Goal: Task Accomplishment & Management: Use online tool/utility

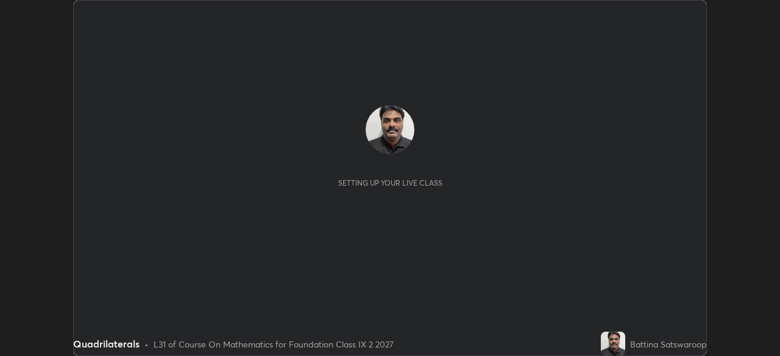
scroll to position [356, 779]
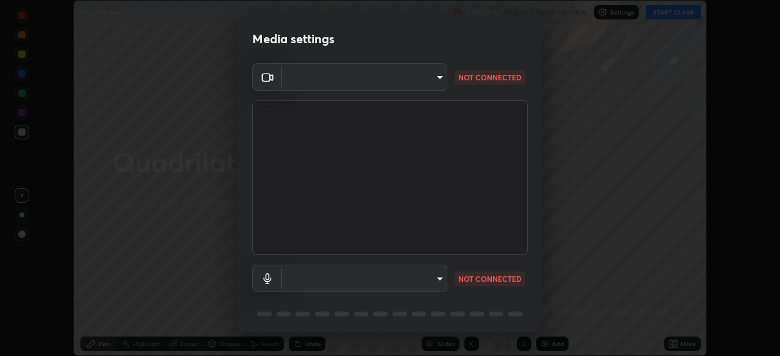
type input "5204e49b19dfb47b934bd0def1c8e1a00b2014265d57ee16b47da032bff83a8c"
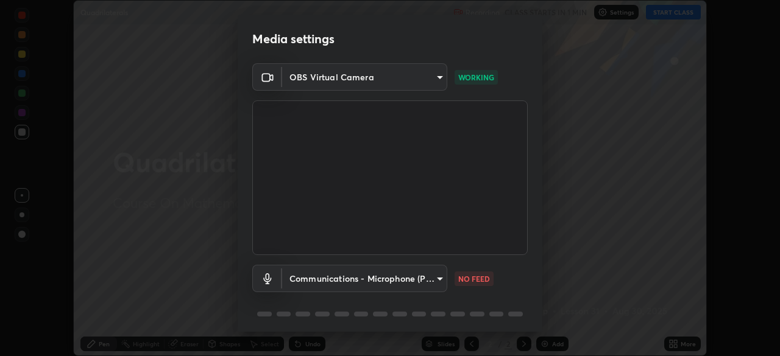
click at [428, 277] on body "Erase all Quadrilaterals Recording CLASS STARTS IN 1 MIN Settings START CLASS S…" at bounding box center [390, 178] width 780 height 356
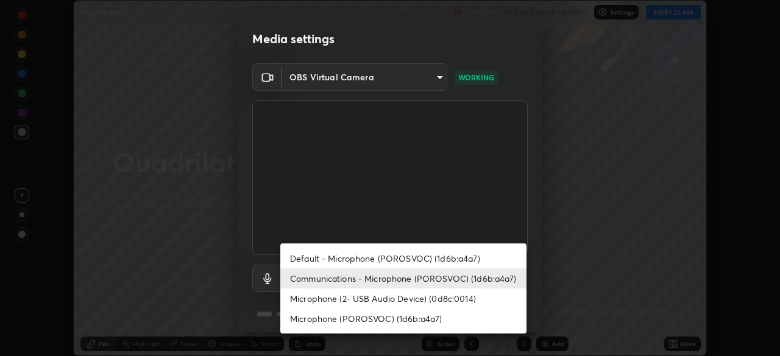
click at [440, 258] on li "Default - Microphone (POROSVOC) (1d6b:a4a7)" at bounding box center [403, 259] width 246 height 20
type input "default"
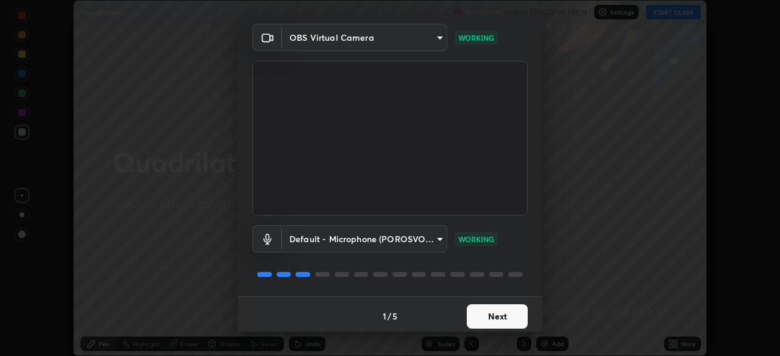
scroll to position [43, 0]
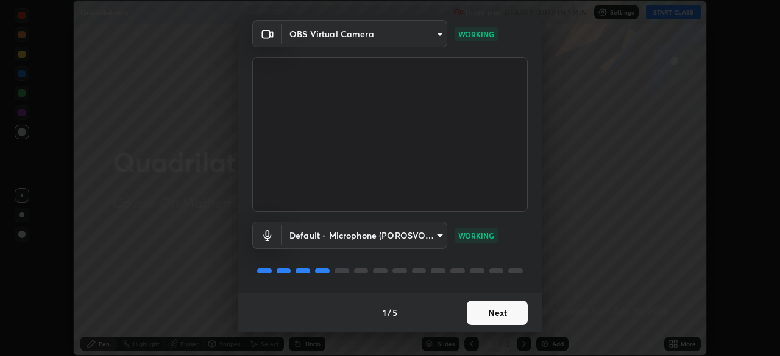
click at [506, 309] on button "Next" at bounding box center [497, 313] width 61 height 24
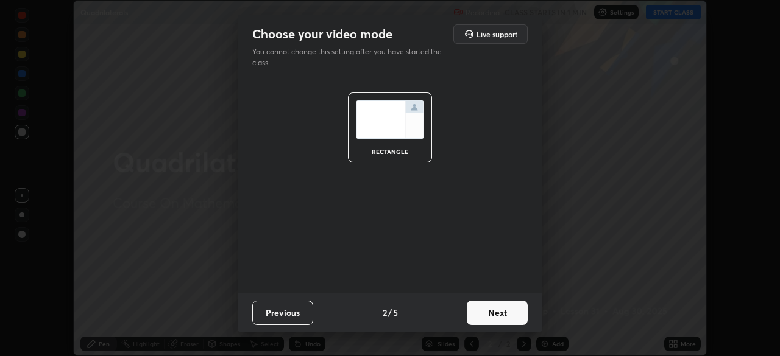
scroll to position [0, 0]
click at [507, 308] on button "Next" at bounding box center [497, 313] width 61 height 24
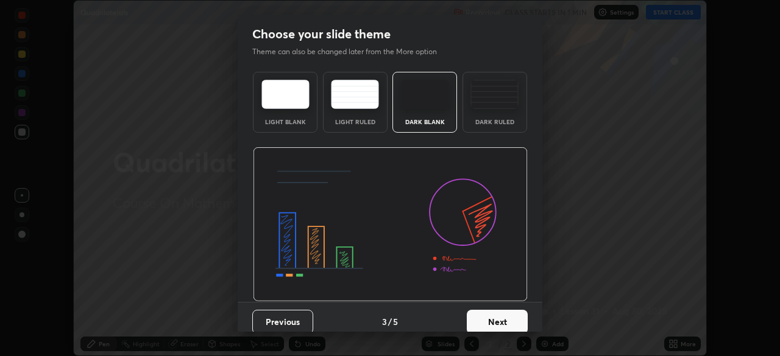
click at [507, 311] on button "Next" at bounding box center [497, 322] width 61 height 24
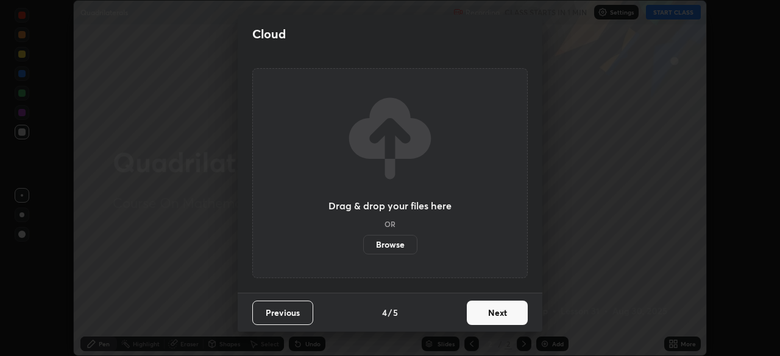
click at [507, 308] on button "Next" at bounding box center [497, 313] width 61 height 24
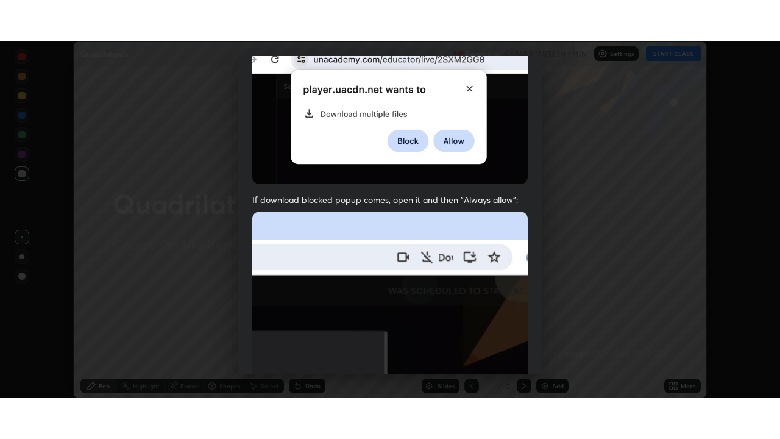
scroll to position [292, 0]
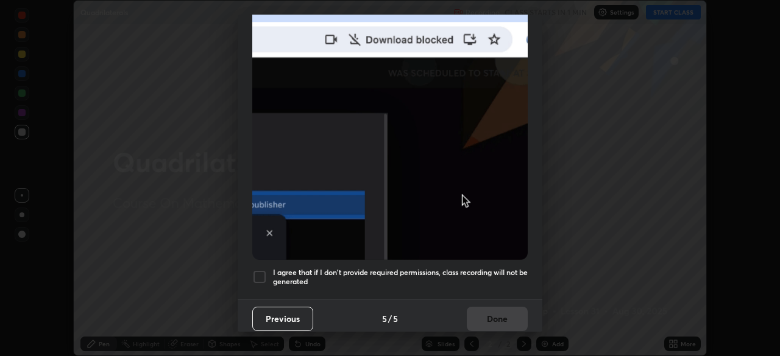
click at [461, 268] on h5 "I agree that if I don't provide required permissions, class recording will not …" at bounding box center [400, 277] width 255 height 19
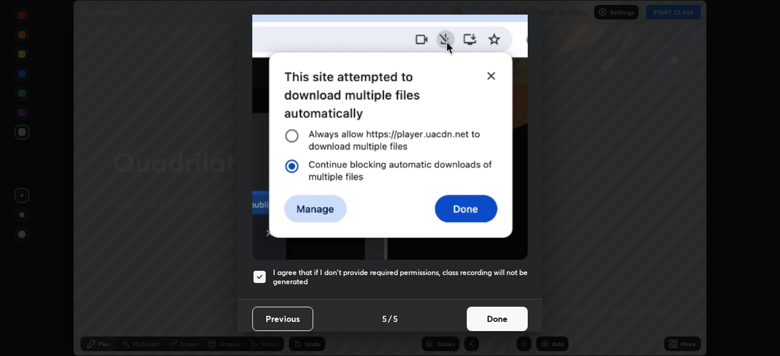
click at [503, 314] on button "Done" at bounding box center [497, 319] width 61 height 24
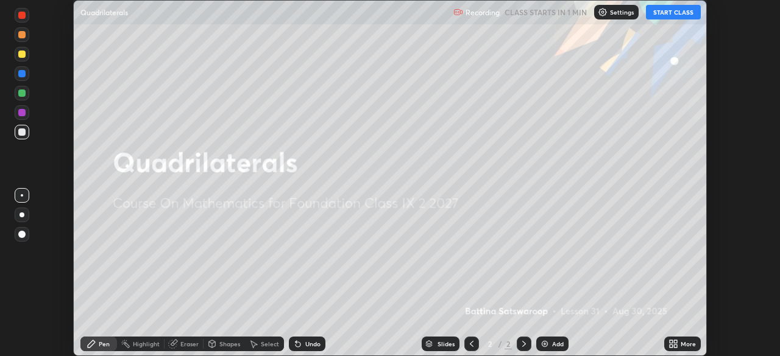
click at [564, 342] on div "Add" at bounding box center [552, 344] width 32 height 15
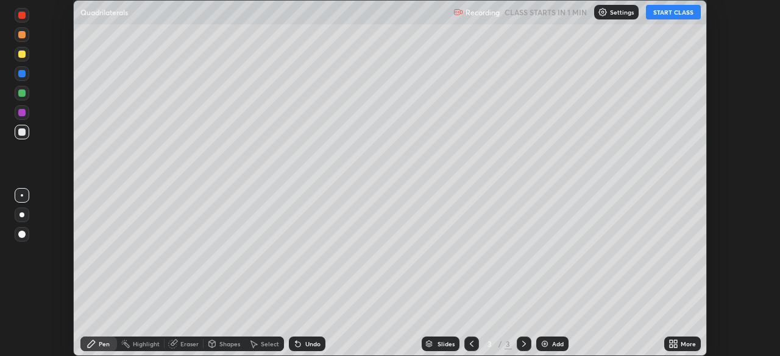
click at [684, 348] on div "More" at bounding box center [682, 344] width 37 height 15
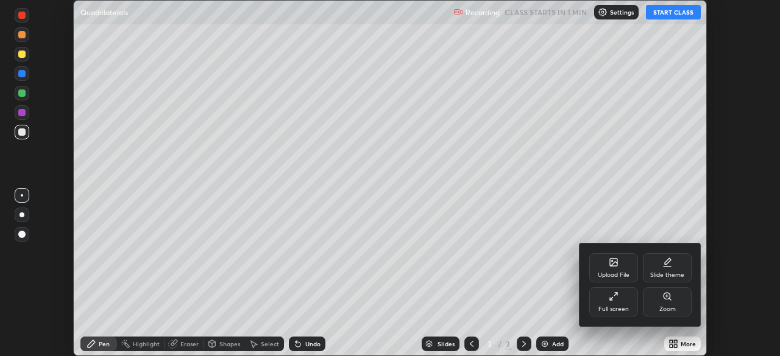
click at [615, 302] on div "Full screen" at bounding box center [613, 302] width 49 height 29
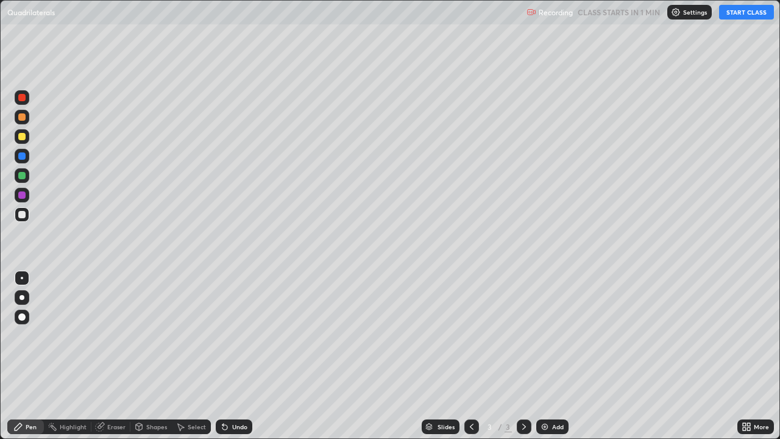
scroll to position [439, 780]
click at [739, 10] on button "START CLASS" at bounding box center [746, 12] width 55 height 15
click at [127, 356] on div "Eraser" at bounding box center [110, 426] width 39 height 15
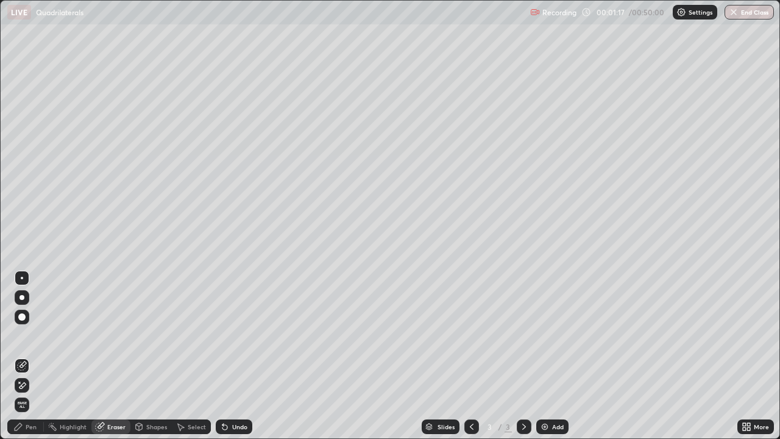
click at [24, 356] on span "Erase all" at bounding box center [21, 404] width 13 height 7
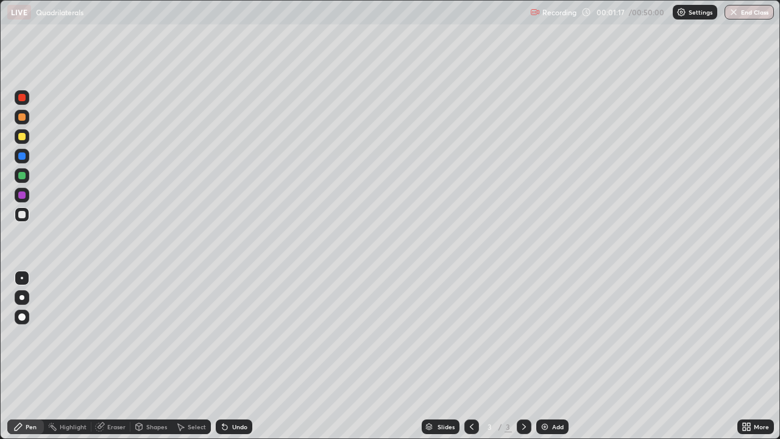
click at [29, 356] on div "Pen" at bounding box center [31, 426] width 11 height 6
click at [24, 138] on div at bounding box center [21, 136] width 7 height 7
click at [144, 356] on div "Shapes" at bounding box center [150, 426] width 41 height 15
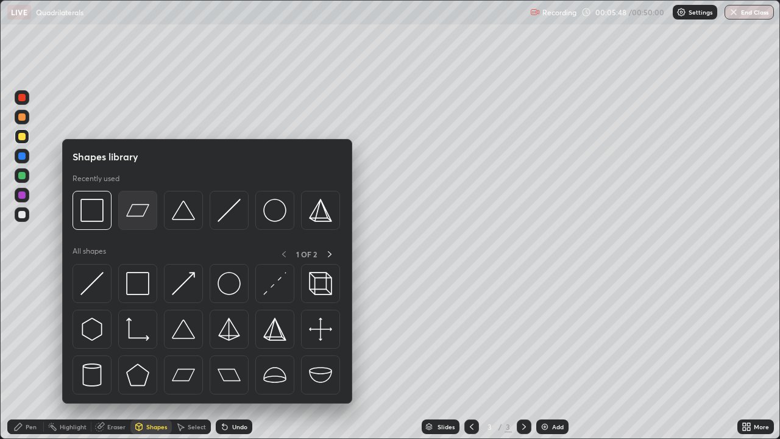
click at [136, 208] on img at bounding box center [137, 210] width 23 height 23
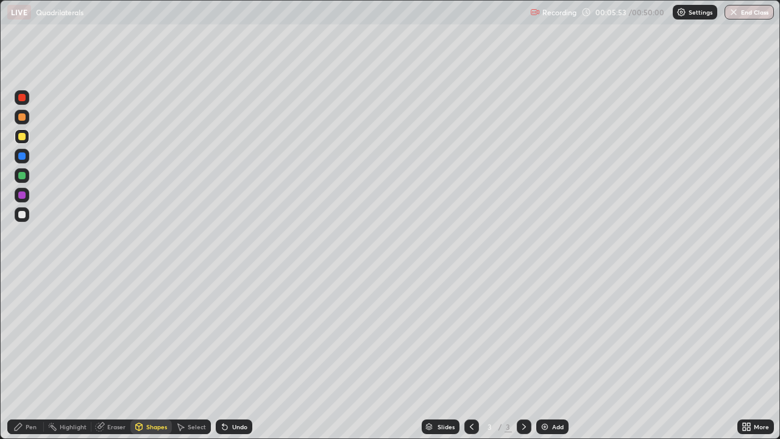
click at [31, 356] on div "Pen" at bounding box center [31, 426] width 11 height 6
click at [22, 215] on div at bounding box center [21, 214] width 7 height 7
click at [550, 356] on div "Add" at bounding box center [552, 426] width 32 height 15
click at [146, 356] on div "Shapes" at bounding box center [156, 426] width 21 height 6
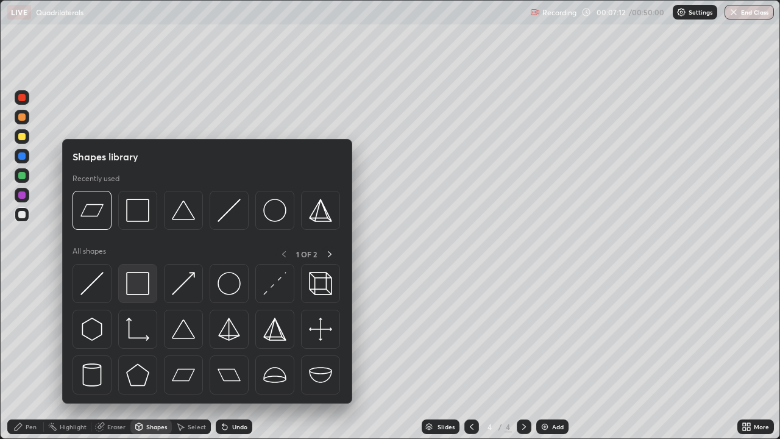
click at [141, 289] on img at bounding box center [137, 283] width 23 height 23
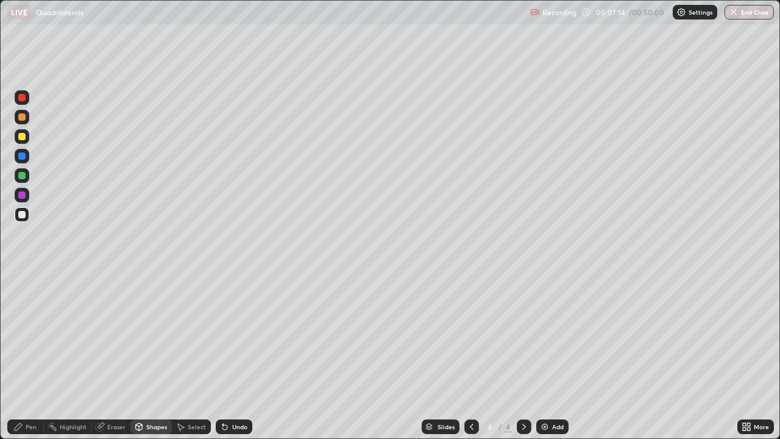
click at [237, 356] on div "Undo" at bounding box center [239, 426] width 15 height 6
click at [139, 356] on icon at bounding box center [139, 428] width 0 height 4
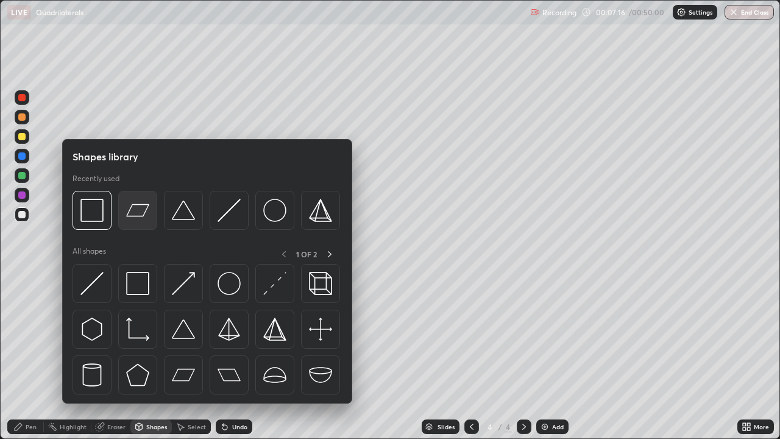
click at [140, 213] on img at bounding box center [137, 210] width 23 height 23
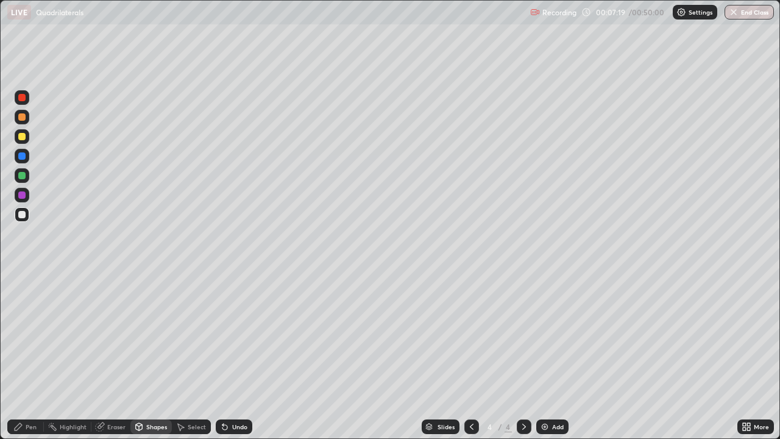
click at [21, 136] on div at bounding box center [21, 136] width 7 height 7
click at [24, 356] on div "Pen" at bounding box center [25, 426] width 37 height 15
click at [553, 356] on div "Add" at bounding box center [558, 426] width 12 height 6
click at [146, 356] on div "Shapes" at bounding box center [156, 426] width 21 height 6
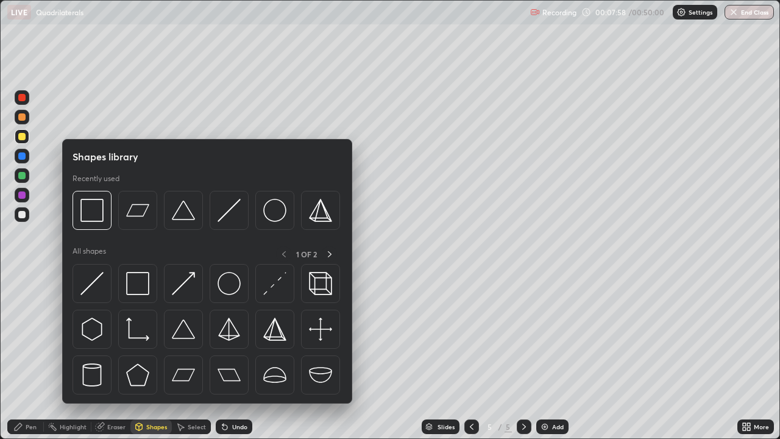
click at [89, 212] on img at bounding box center [91, 210] width 23 height 23
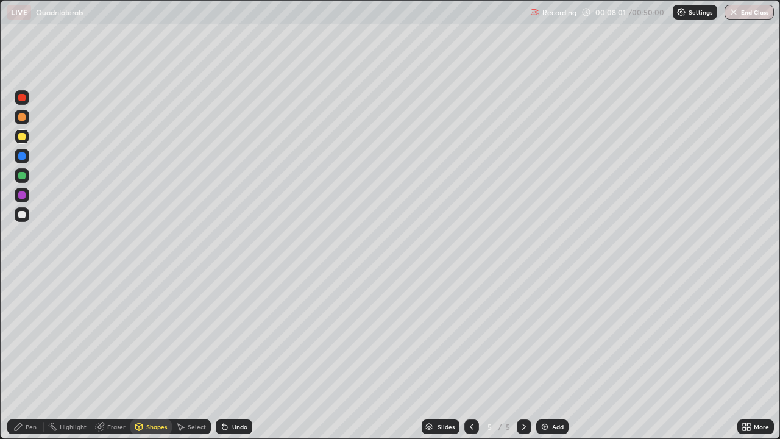
click at [27, 356] on div "Pen" at bounding box center [31, 426] width 11 height 6
click at [21, 214] on div at bounding box center [21, 214] width 7 height 7
click at [556, 356] on div "Add" at bounding box center [552, 426] width 32 height 15
click at [24, 136] on div at bounding box center [21, 136] width 7 height 7
click at [120, 356] on div "Eraser" at bounding box center [116, 426] width 18 height 6
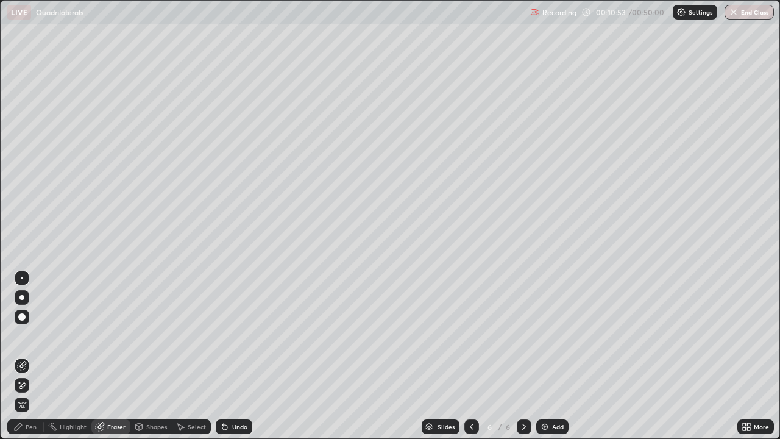
click at [21, 356] on icon at bounding box center [22, 385] width 10 height 10
click at [33, 356] on div "Pen" at bounding box center [31, 426] width 11 height 6
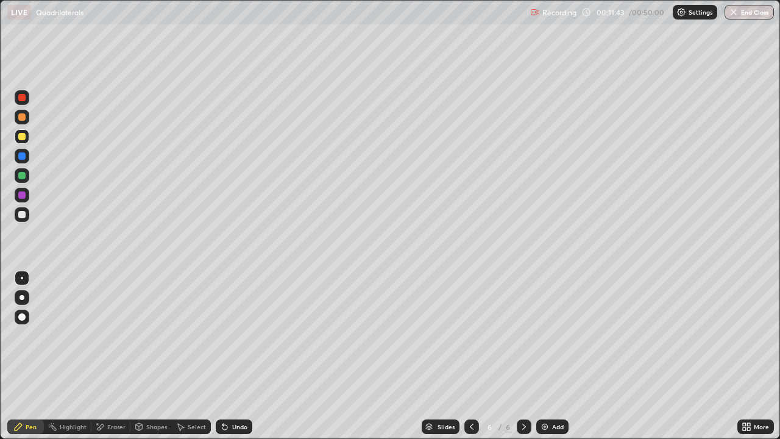
click at [238, 356] on div "Undo" at bounding box center [239, 426] width 15 height 6
click at [239, 356] on div "Undo" at bounding box center [239, 426] width 15 height 6
click at [122, 356] on div "Eraser" at bounding box center [110, 426] width 39 height 15
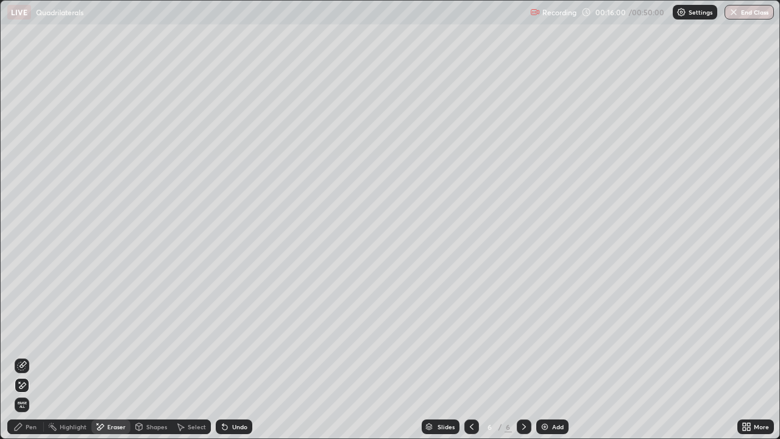
click at [20, 356] on span "Erase all" at bounding box center [21, 404] width 13 height 7
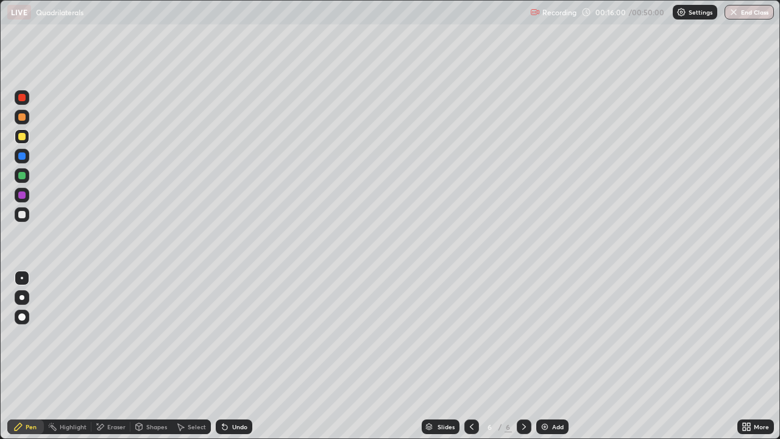
click at [30, 356] on div "Pen" at bounding box center [25, 426] width 37 height 15
click at [115, 356] on div "Eraser" at bounding box center [116, 426] width 18 height 6
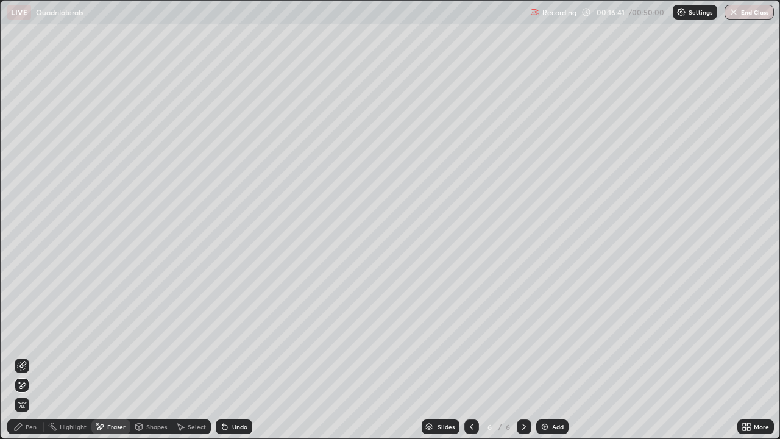
click at [31, 356] on div "Pen" at bounding box center [31, 426] width 11 height 6
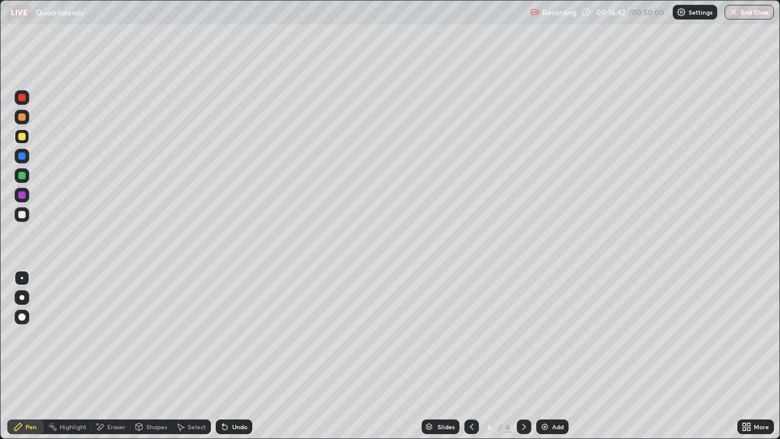
click at [238, 356] on div "Undo" at bounding box center [234, 426] width 37 height 15
click at [118, 356] on div "Eraser" at bounding box center [116, 426] width 18 height 6
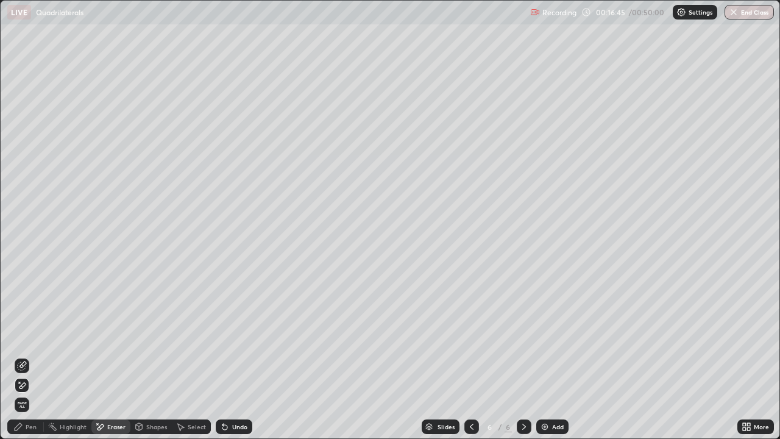
click at [23, 356] on span "Erase all" at bounding box center [21, 404] width 13 height 7
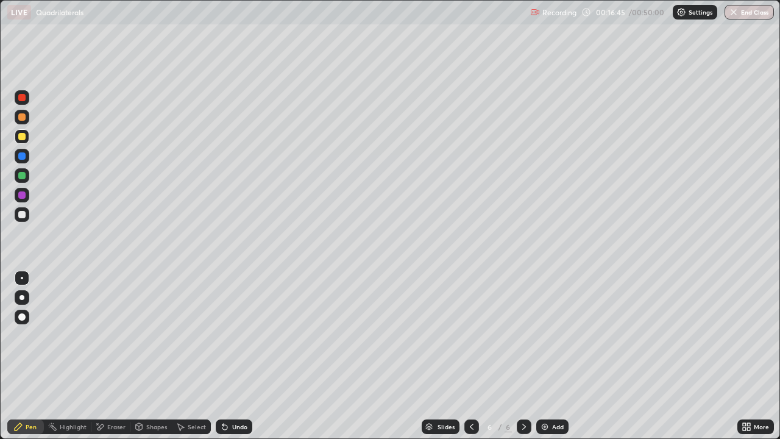
click at [33, 356] on div "Pen" at bounding box center [31, 426] width 11 height 6
click at [113, 356] on div "Eraser" at bounding box center [116, 426] width 18 height 6
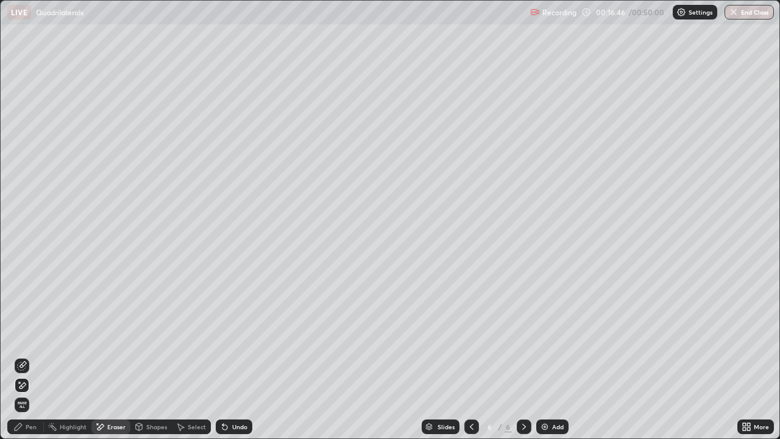
click at [145, 356] on div "Shapes" at bounding box center [150, 426] width 41 height 15
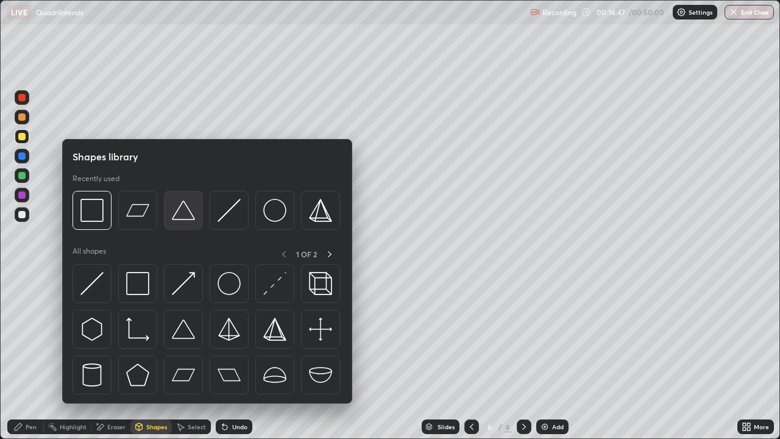
click at [185, 210] on img at bounding box center [183, 210] width 23 height 23
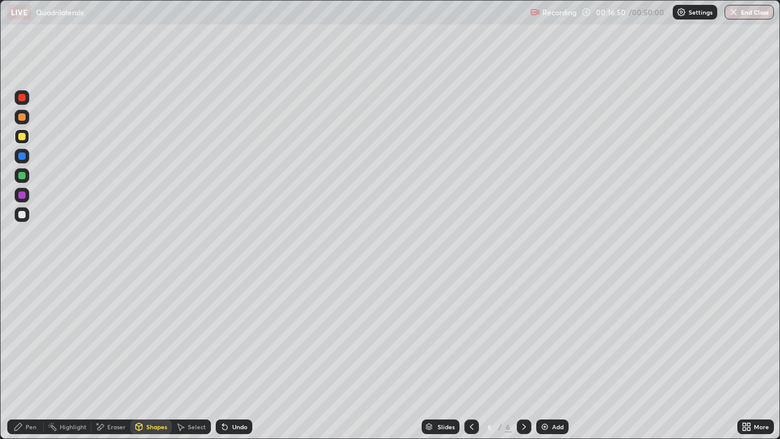
click at [146, 356] on div "Shapes" at bounding box center [156, 426] width 21 height 6
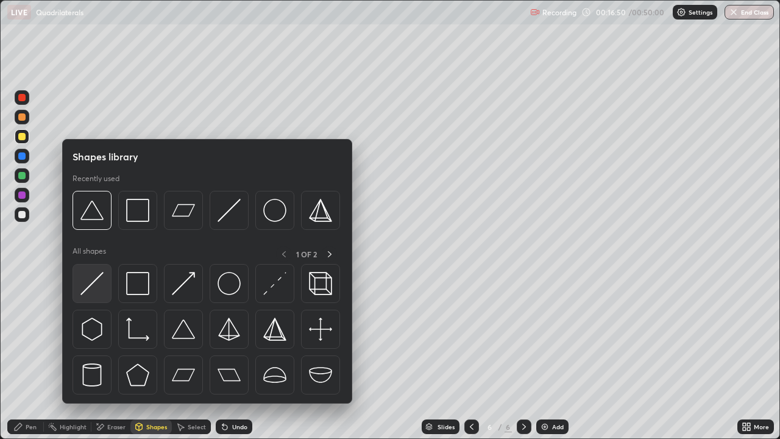
click at [99, 282] on img at bounding box center [91, 283] width 23 height 23
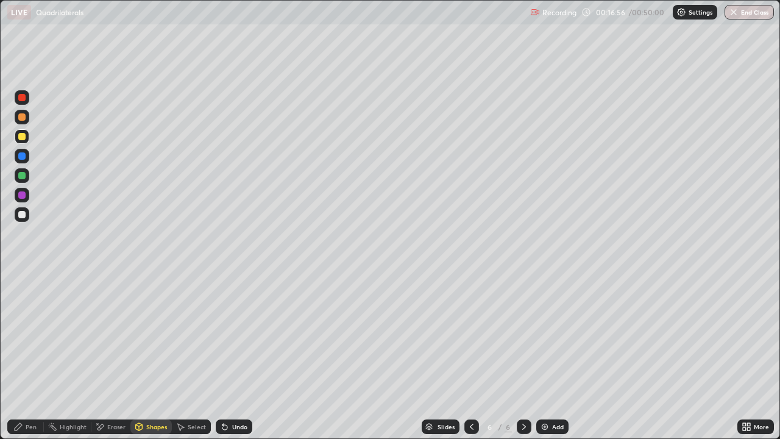
click at [22, 220] on div at bounding box center [22, 214] width 15 height 15
click at [35, 356] on div "Pen" at bounding box center [31, 426] width 11 height 6
click at [120, 356] on div "Eraser" at bounding box center [110, 426] width 39 height 15
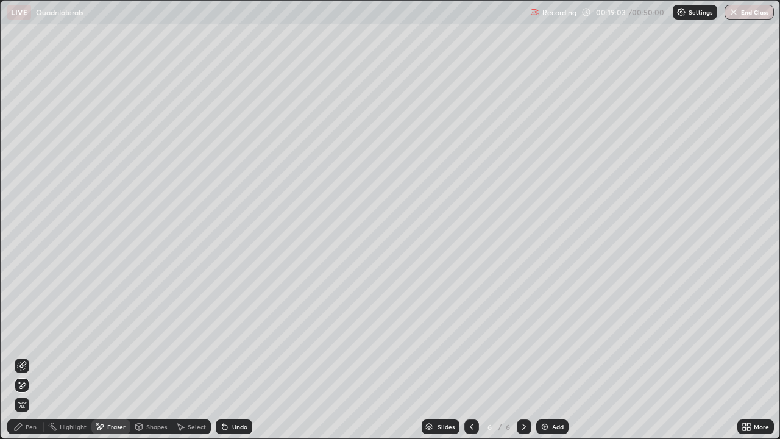
click at [31, 356] on div "Pen" at bounding box center [31, 426] width 11 height 6
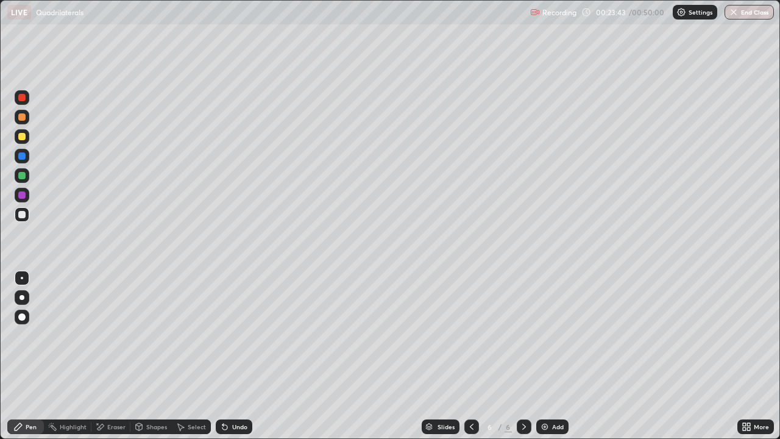
click at [228, 356] on div "Undo" at bounding box center [234, 426] width 37 height 15
click at [229, 356] on div "Undo" at bounding box center [234, 426] width 37 height 15
click at [233, 356] on div "Undo" at bounding box center [239, 426] width 15 height 6
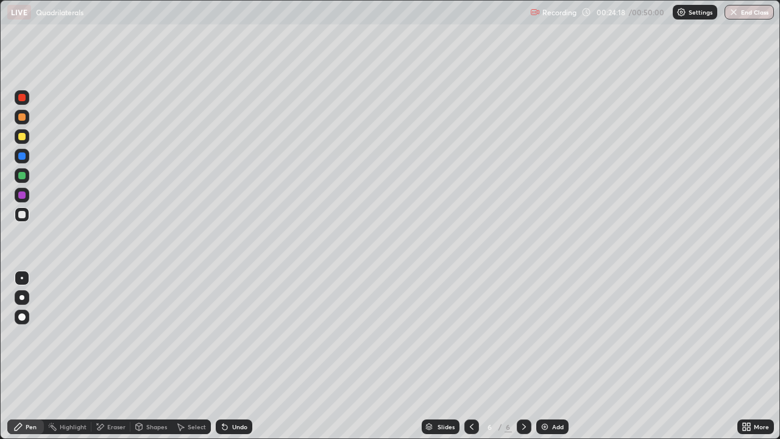
click at [238, 356] on div "Undo" at bounding box center [239, 426] width 15 height 6
click at [228, 356] on div "Undo" at bounding box center [234, 426] width 37 height 15
click at [239, 356] on div "Undo" at bounding box center [239, 426] width 15 height 6
click at [240, 356] on div "Undo" at bounding box center [239, 426] width 15 height 6
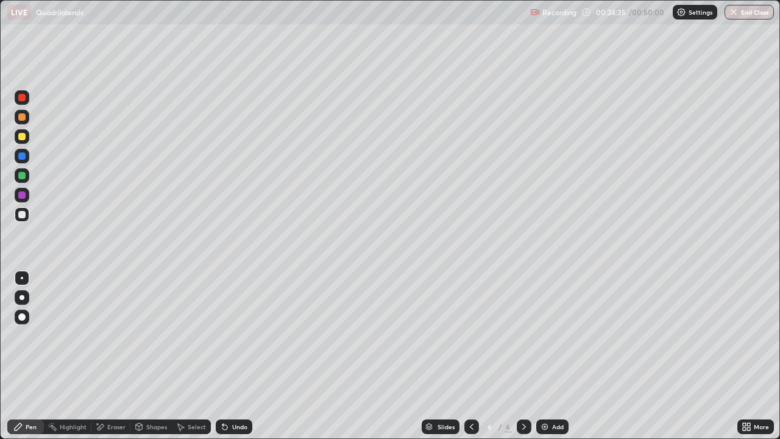
click at [240, 356] on div "Undo" at bounding box center [239, 426] width 15 height 6
click at [22, 137] on div at bounding box center [21, 136] width 7 height 7
click at [111, 356] on div "Eraser" at bounding box center [110, 426] width 39 height 15
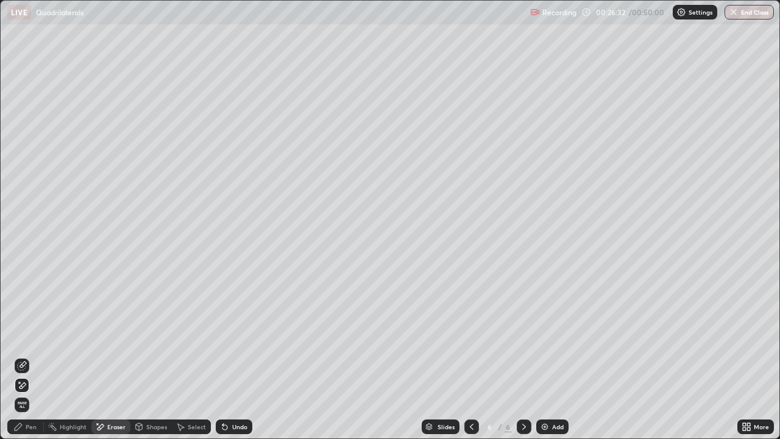
click at [27, 356] on div "Pen" at bounding box center [31, 426] width 11 height 6
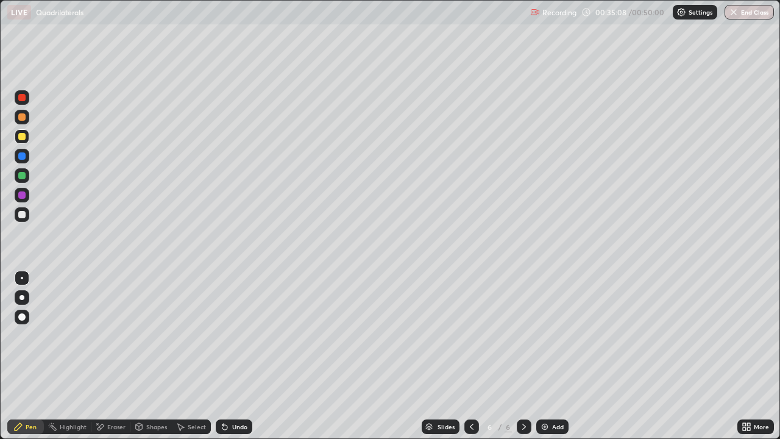
click at [557, 356] on div "Add" at bounding box center [558, 426] width 12 height 6
click at [561, 356] on div "Add" at bounding box center [558, 426] width 12 height 6
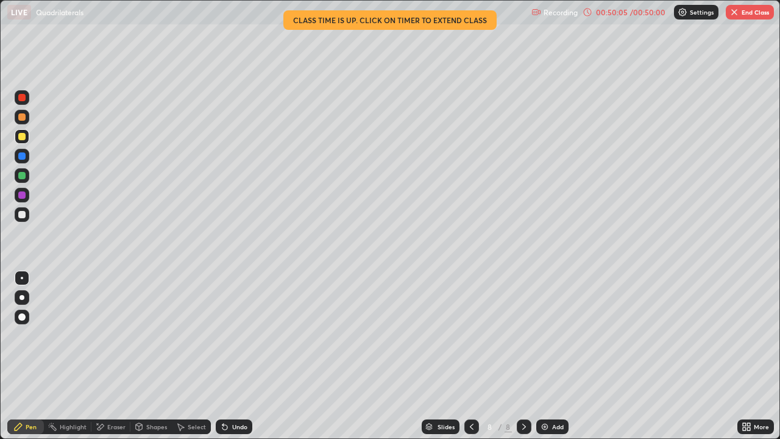
click at [652, 14] on div "/ 00:50:00" at bounding box center [648, 12] width 38 height 7
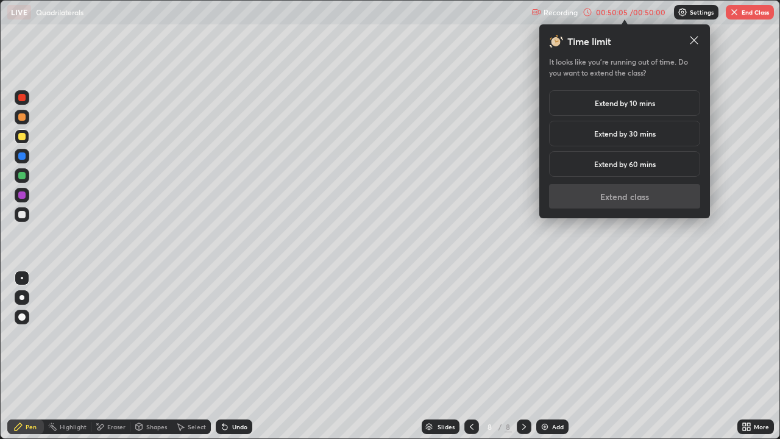
click at [659, 104] on div "Extend by 10 mins" at bounding box center [624, 103] width 151 height 26
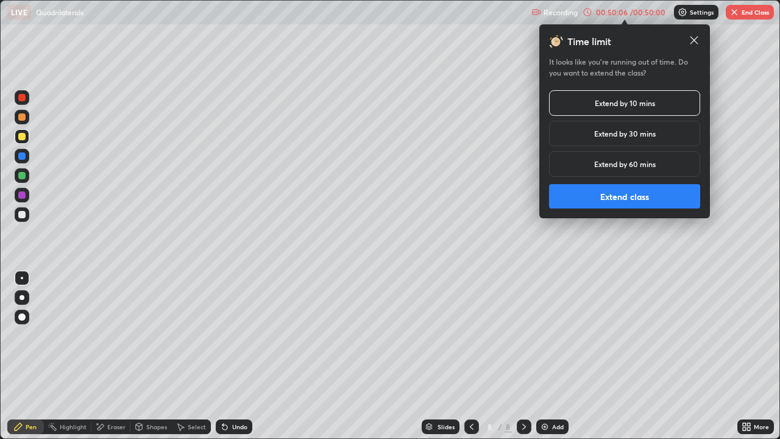
click at [640, 186] on button "Extend class" at bounding box center [624, 196] width 151 height 24
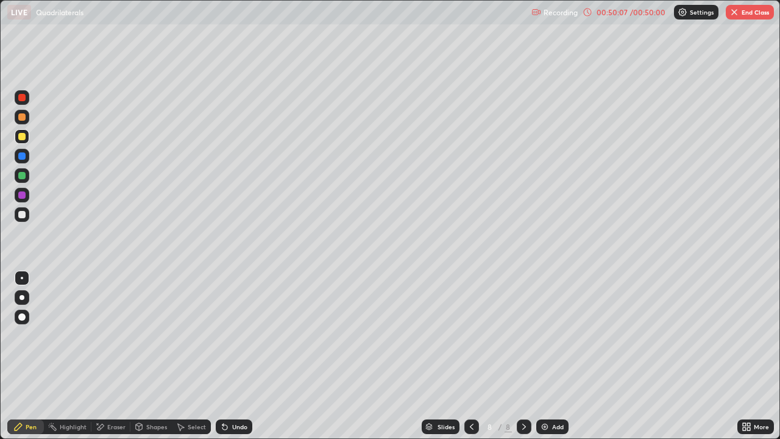
click at [552, 356] on div "Add" at bounding box center [558, 426] width 12 height 6
click at [746, 5] on button "End Class" at bounding box center [748, 12] width 49 height 15
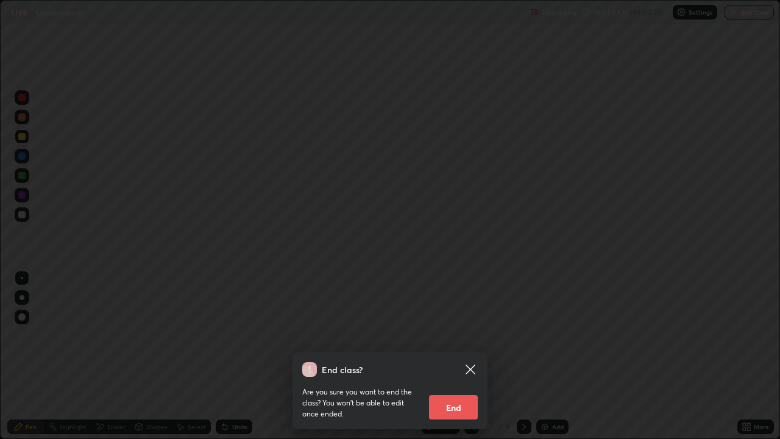
click at [455, 356] on button "End" at bounding box center [453, 407] width 49 height 24
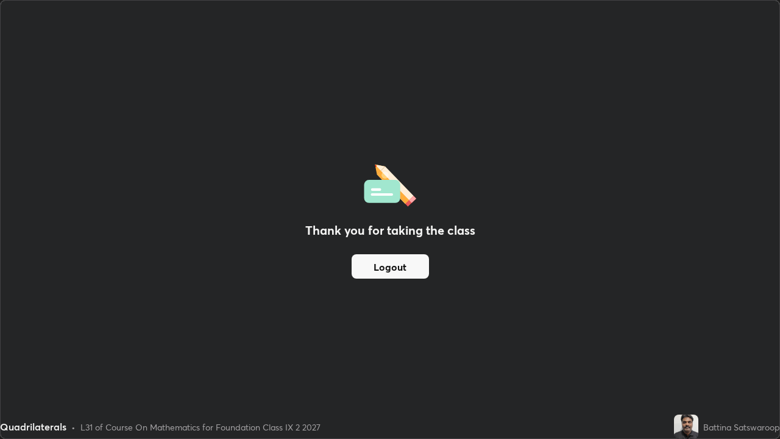
click at [414, 256] on button "Logout" at bounding box center [390, 266] width 77 height 24
